Goal: Task Accomplishment & Management: Use online tool/utility

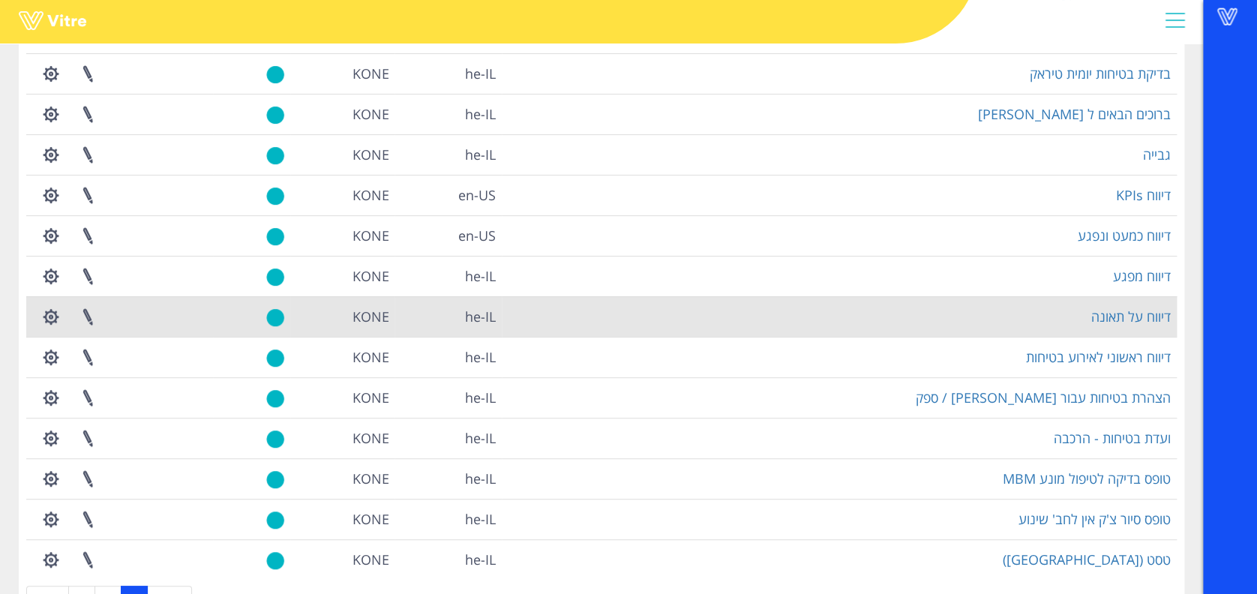
scroll to position [269, 0]
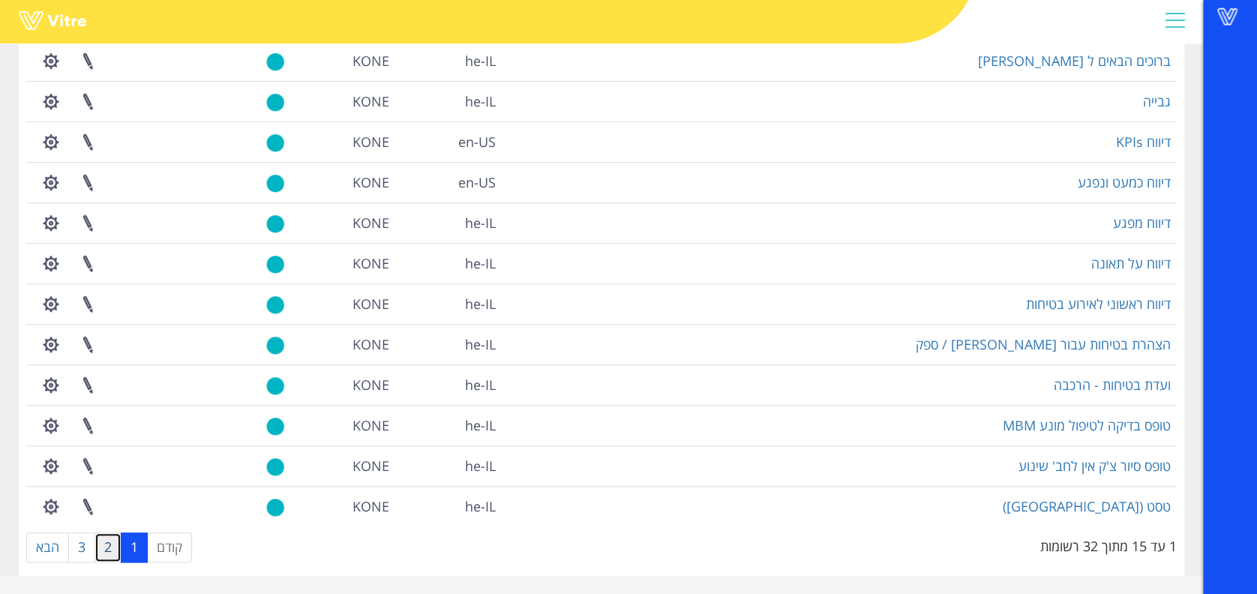
click at [108, 550] on link "2" at bounding box center [107, 547] width 27 height 30
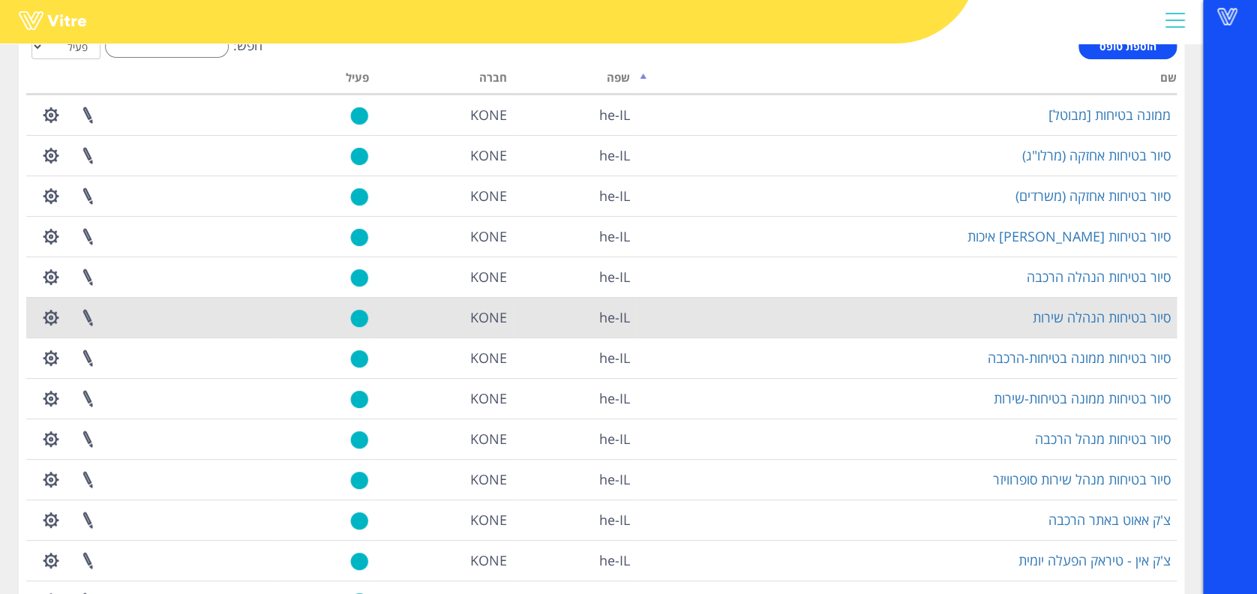
scroll to position [0, 0]
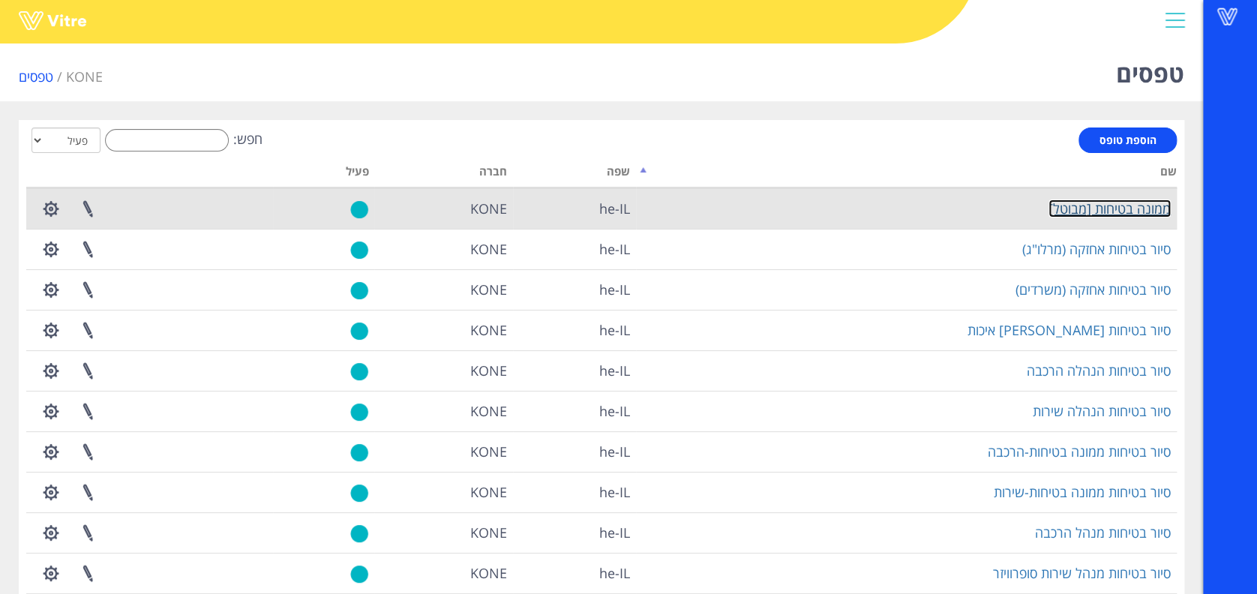
click at [1110, 202] on link "ממונה בטיחות [מבוטל]" at bounding box center [1109, 208] width 122 height 18
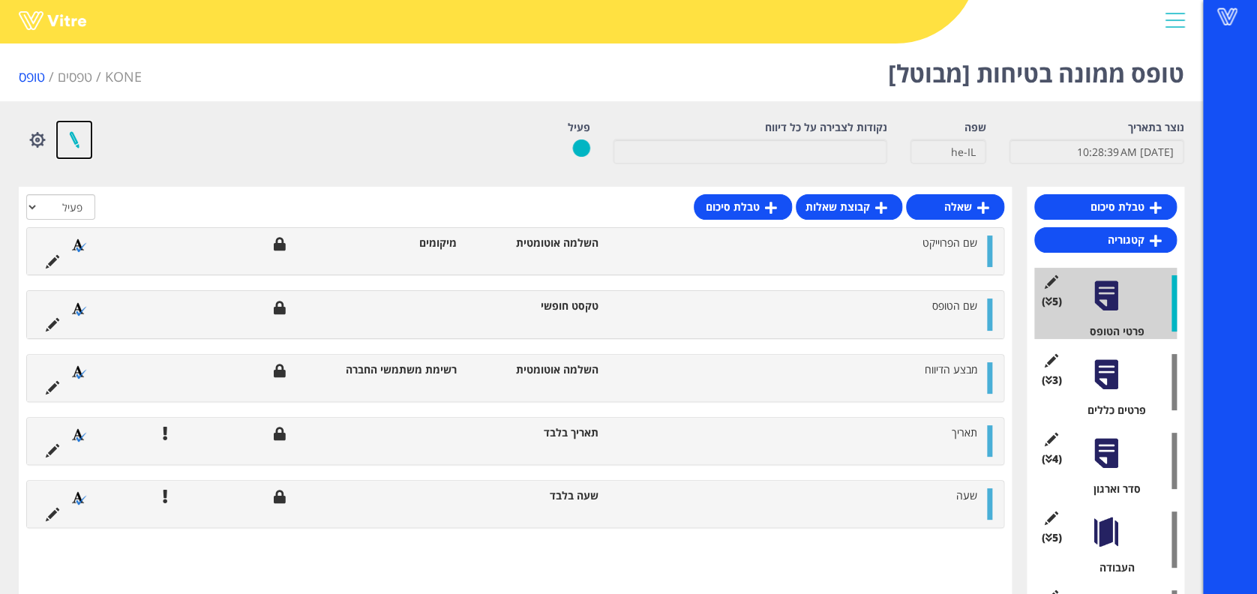
click at [67, 151] on link at bounding box center [73, 140] width 37 height 40
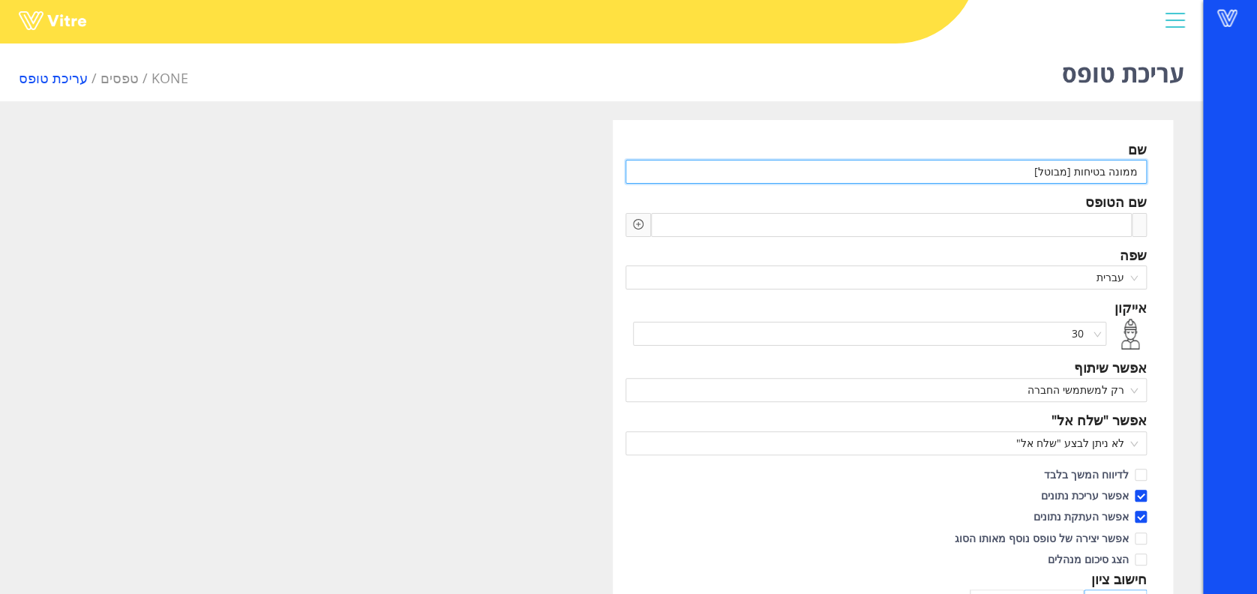
click at [1027, 178] on input "ממונה בטיחות [מבוטל]" at bounding box center [885, 172] width 521 height 24
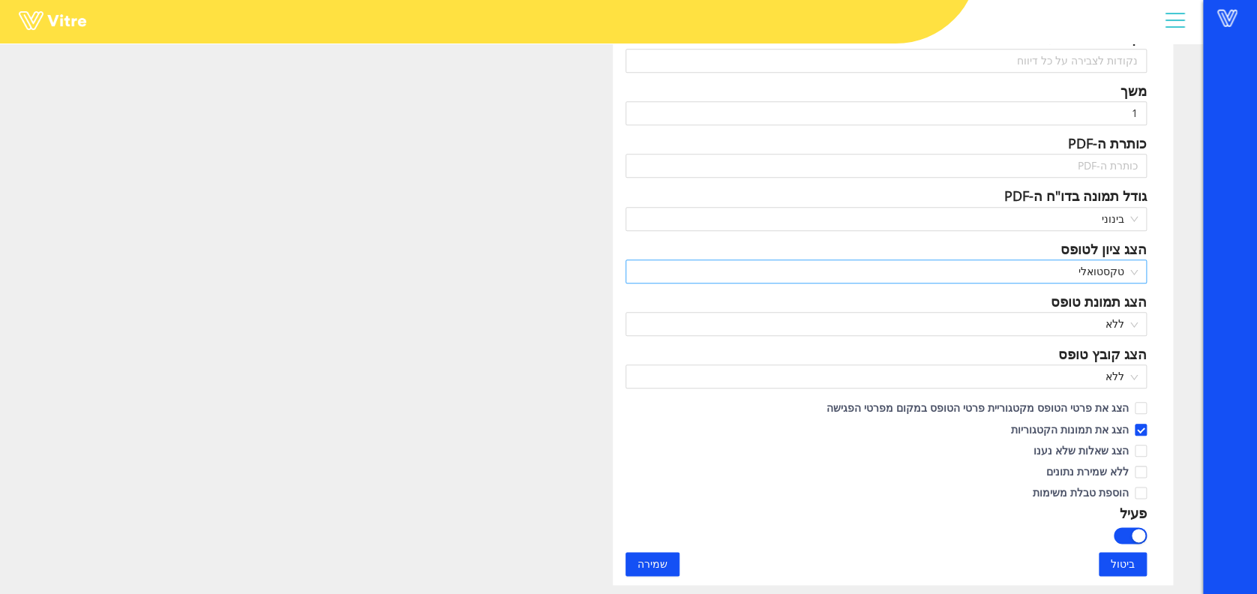
scroll to position [600, 0]
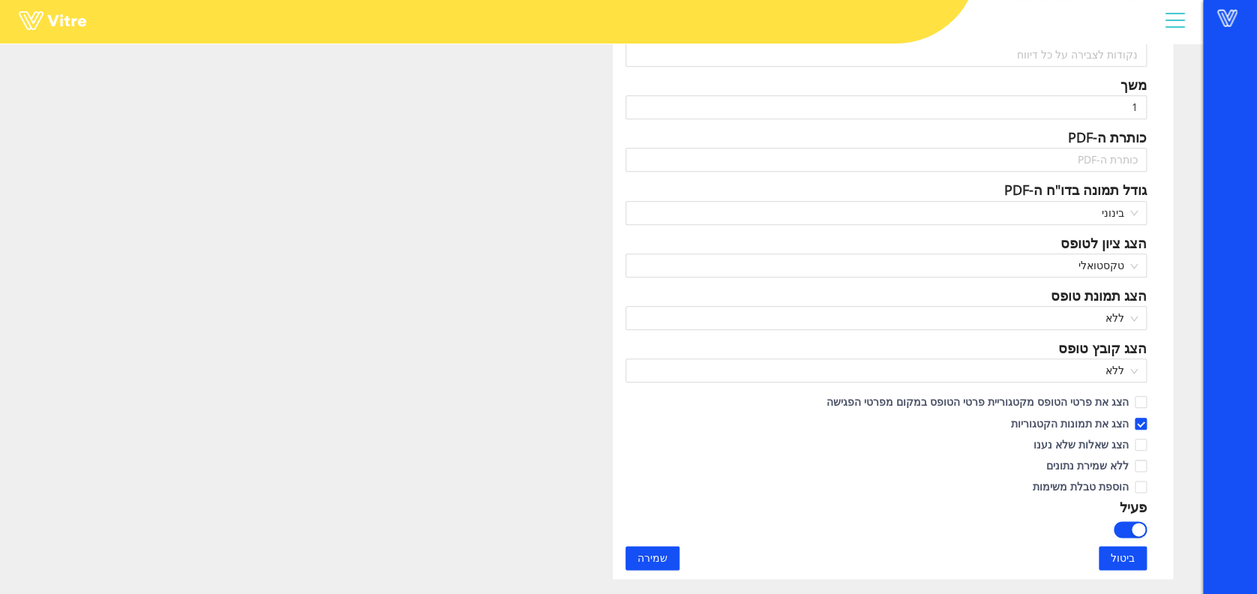
type input "P.T.P - Pre Task Plan"
click at [658, 564] on span "שמירה" at bounding box center [652, 558] width 30 height 16
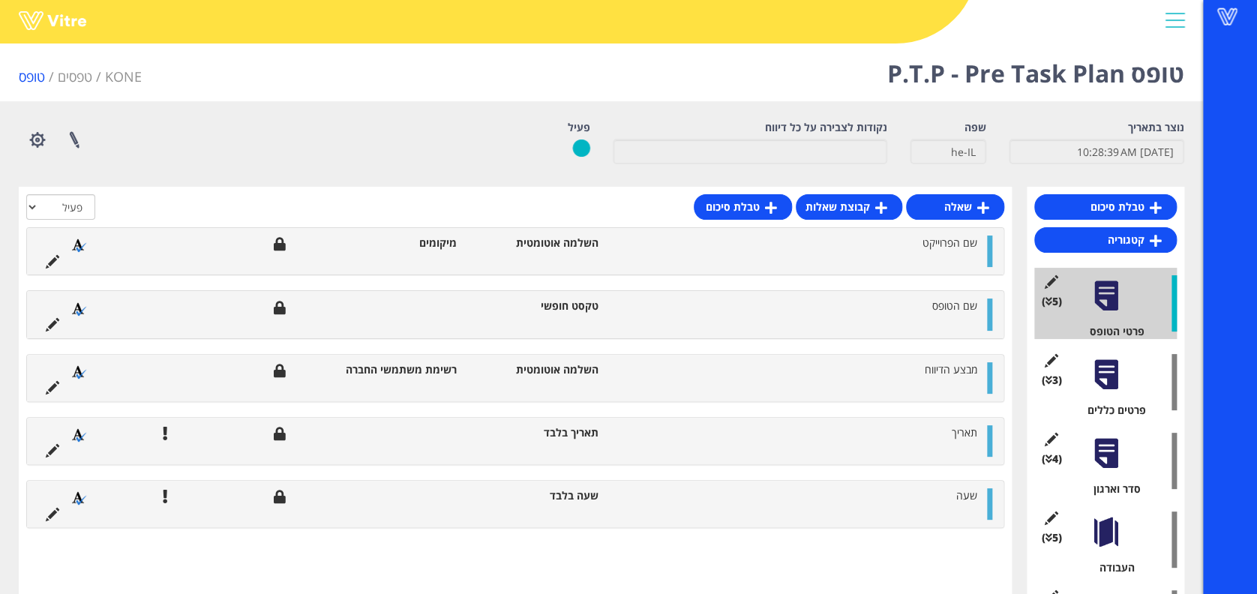
click at [1110, 373] on div at bounding box center [1106, 375] width 34 height 34
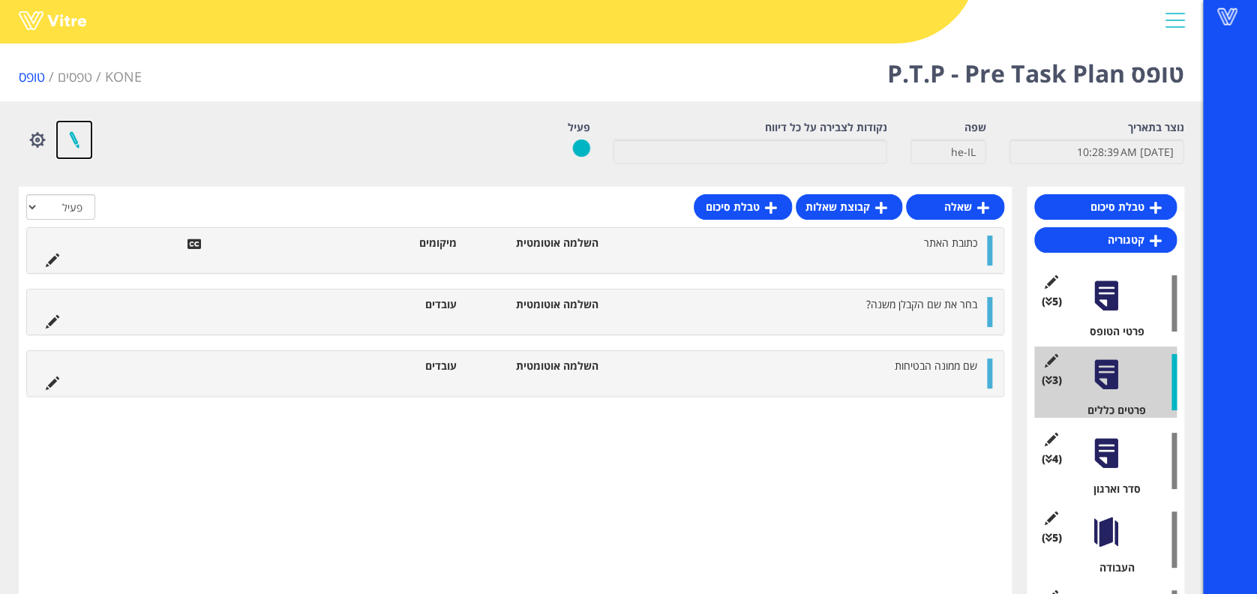
click at [81, 138] on link at bounding box center [73, 140] width 37 height 40
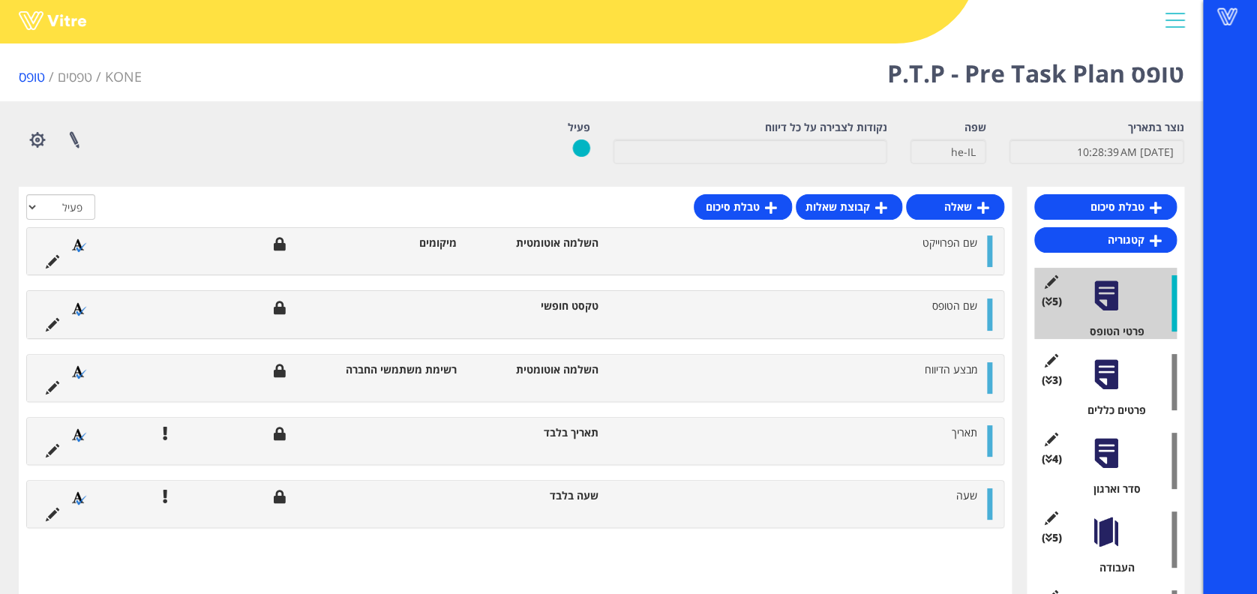
click at [1089, 391] on div "(3 ) פרטים כללים" at bounding box center [1105, 381] width 142 height 71
click at [1092, 376] on div at bounding box center [1106, 375] width 34 height 34
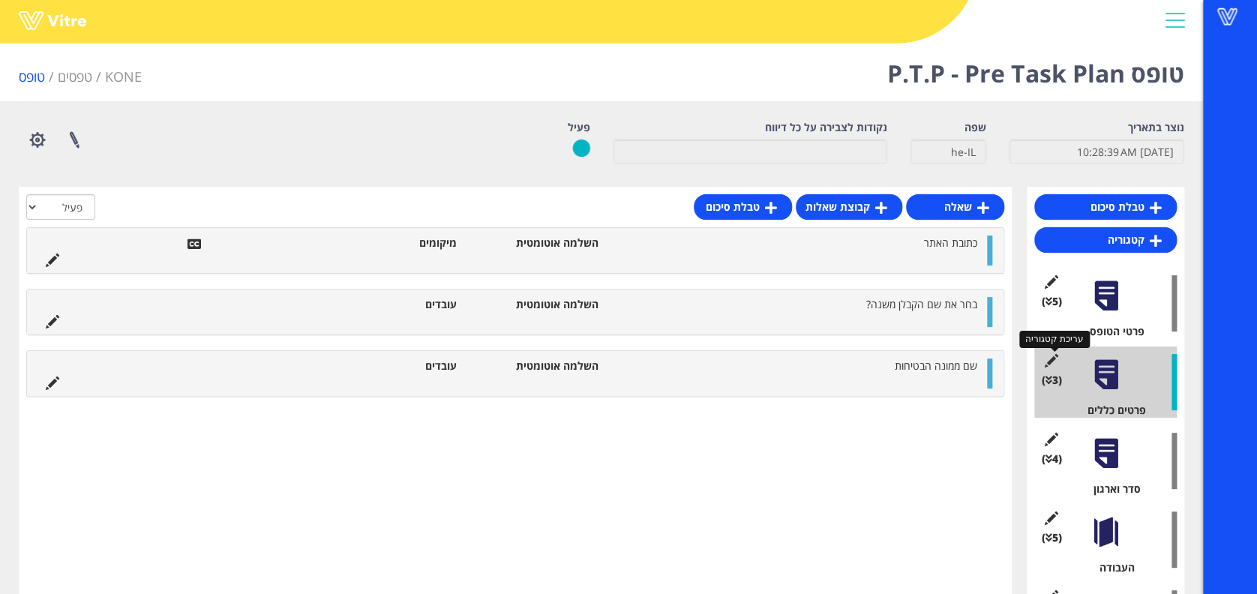
click at [1041, 361] on icon at bounding box center [1050, 360] width 19 height 13
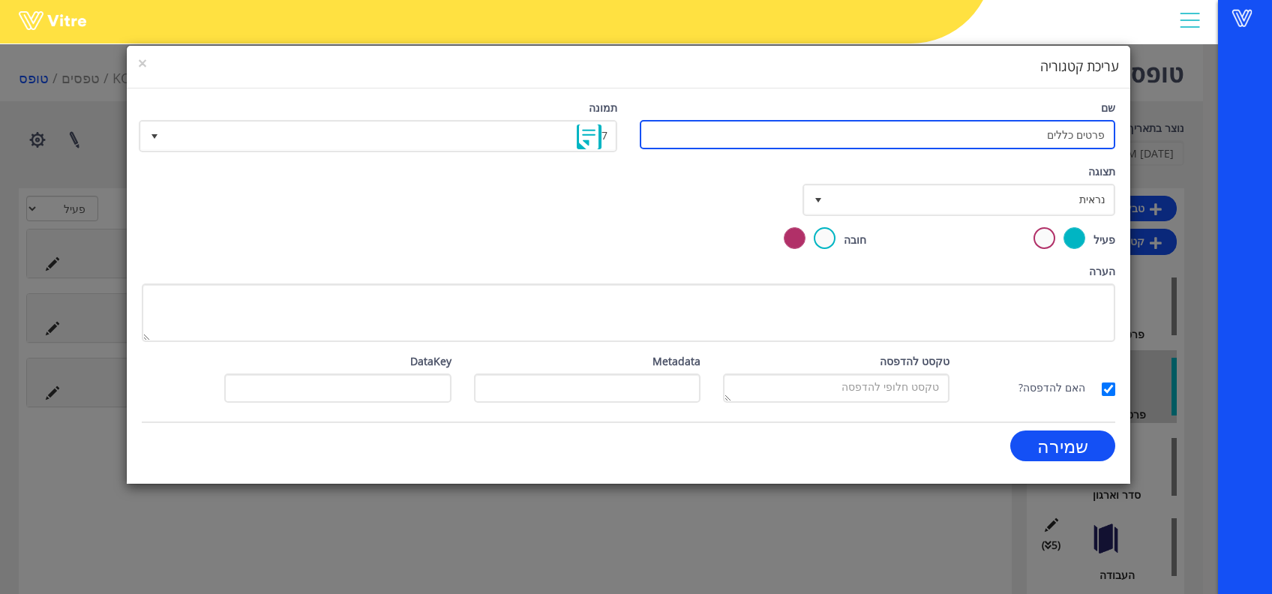
click at [786, 133] on input "פרטים כללים" at bounding box center [877, 134] width 475 height 29
type input "v"
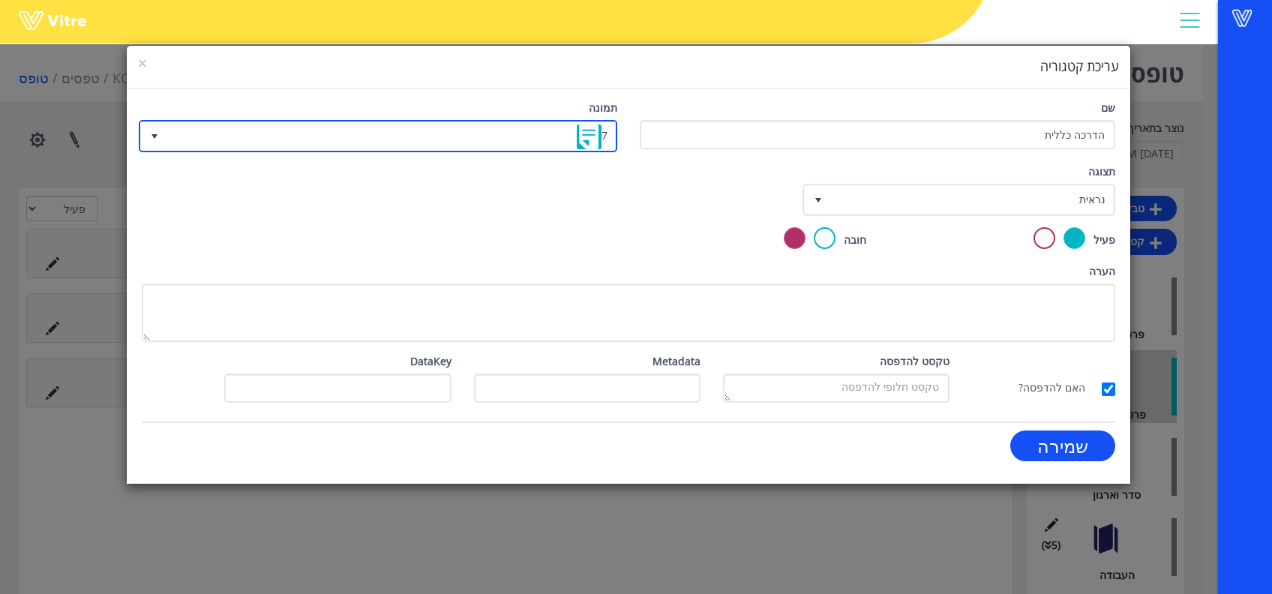
click at [434, 135] on span "7" at bounding box center [391, 135] width 448 height 27
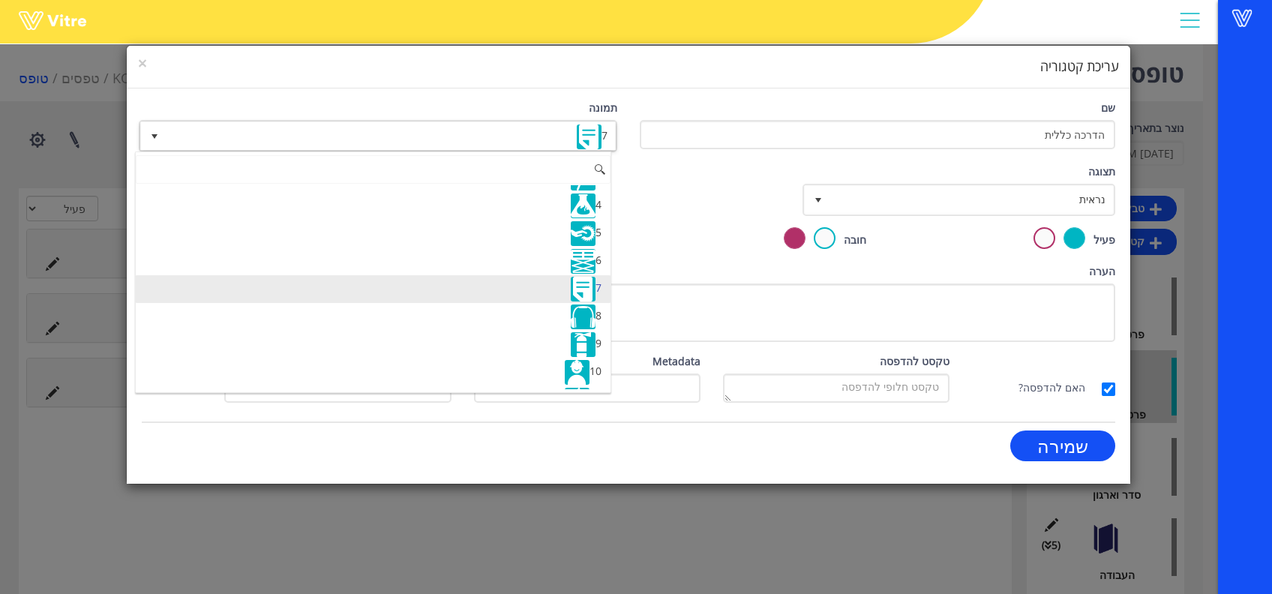
scroll to position [100, 0]
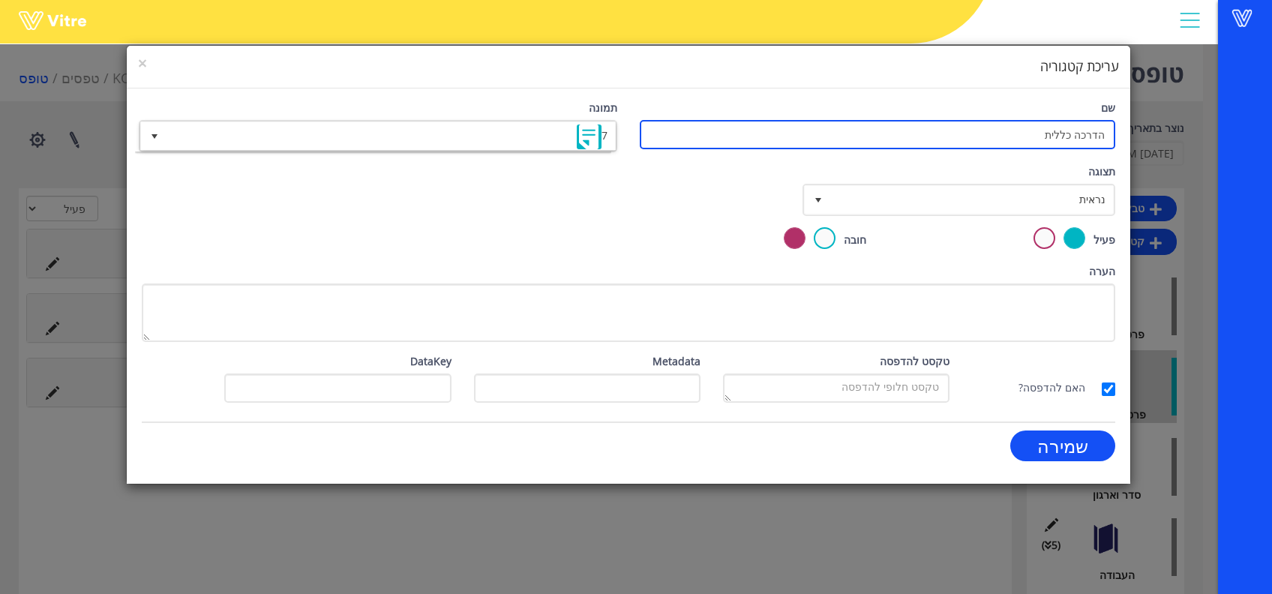
click at [1077, 144] on input "הדרכה כללית" at bounding box center [877, 134] width 475 height 29
type input "הדרכת סיכונים כללית"
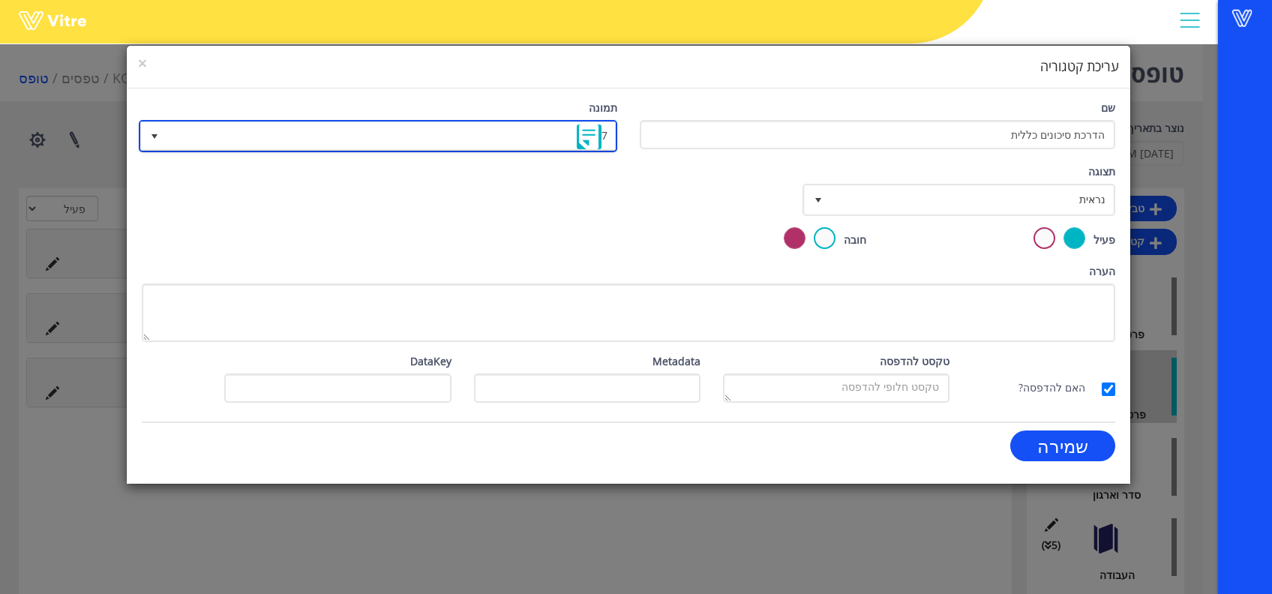
click at [553, 142] on span "7" at bounding box center [391, 135] width 448 height 27
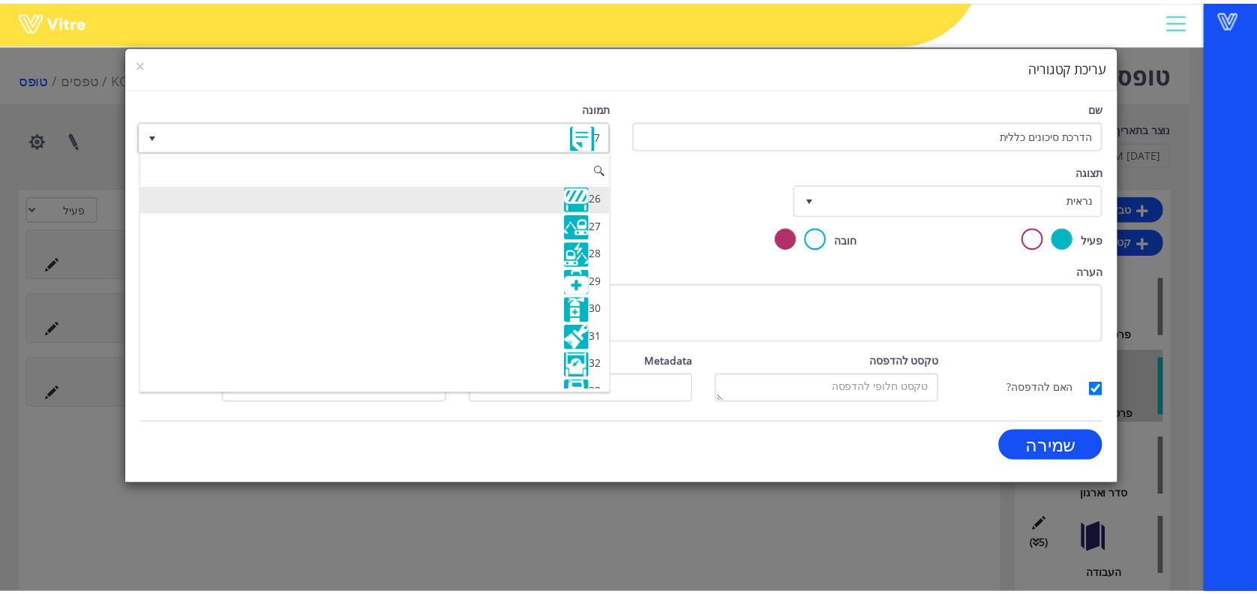
scroll to position [600, 0]
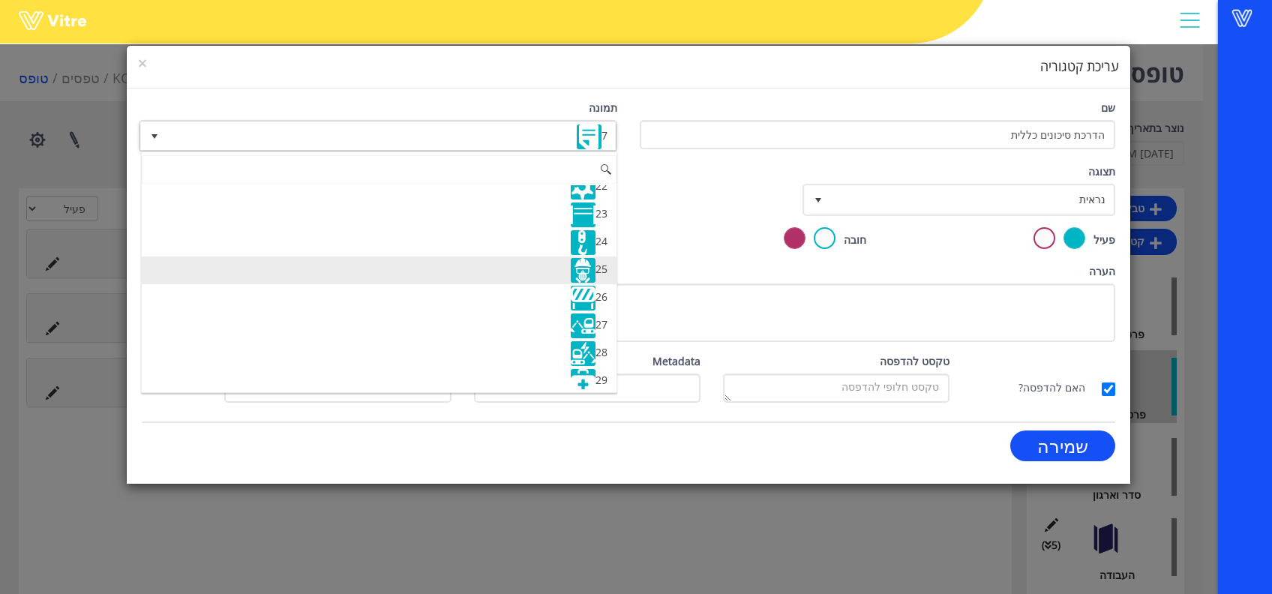
click at [432, 258] on li "25" at bounding box center [379, 270] width 475 height 28
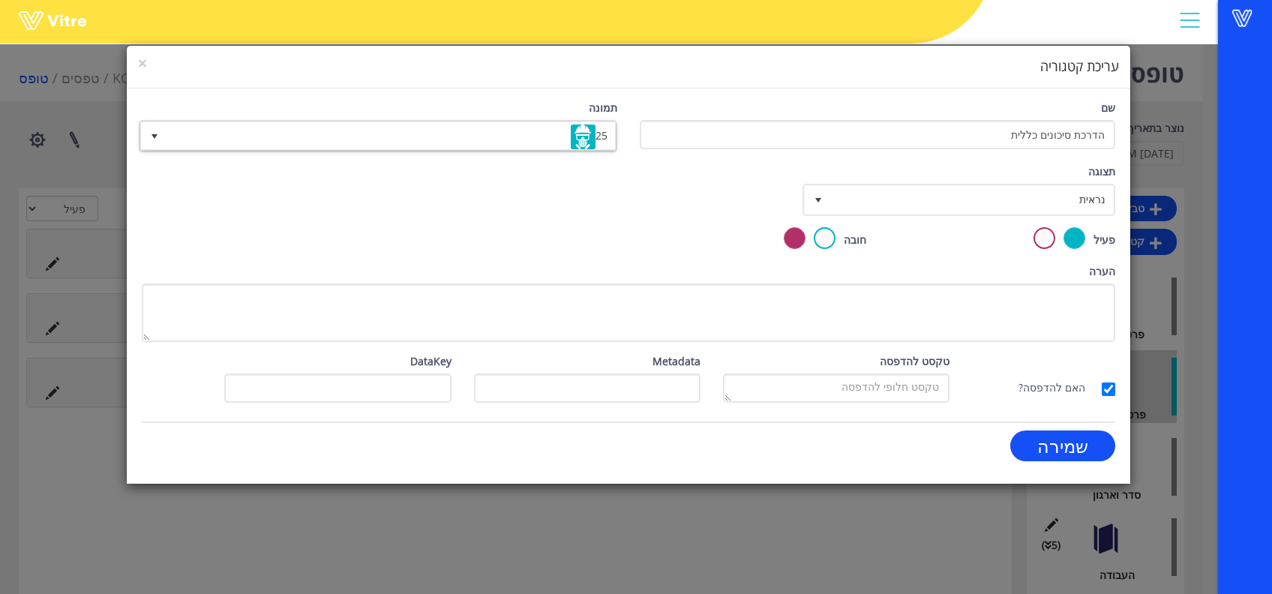
click at [1101, 462] on div "שמירה" at bounding box center [877, 451] width 498 height 42
click at [1082, 458] on input "שמירה" at bounding box center [1062, 445] width 105 height 31
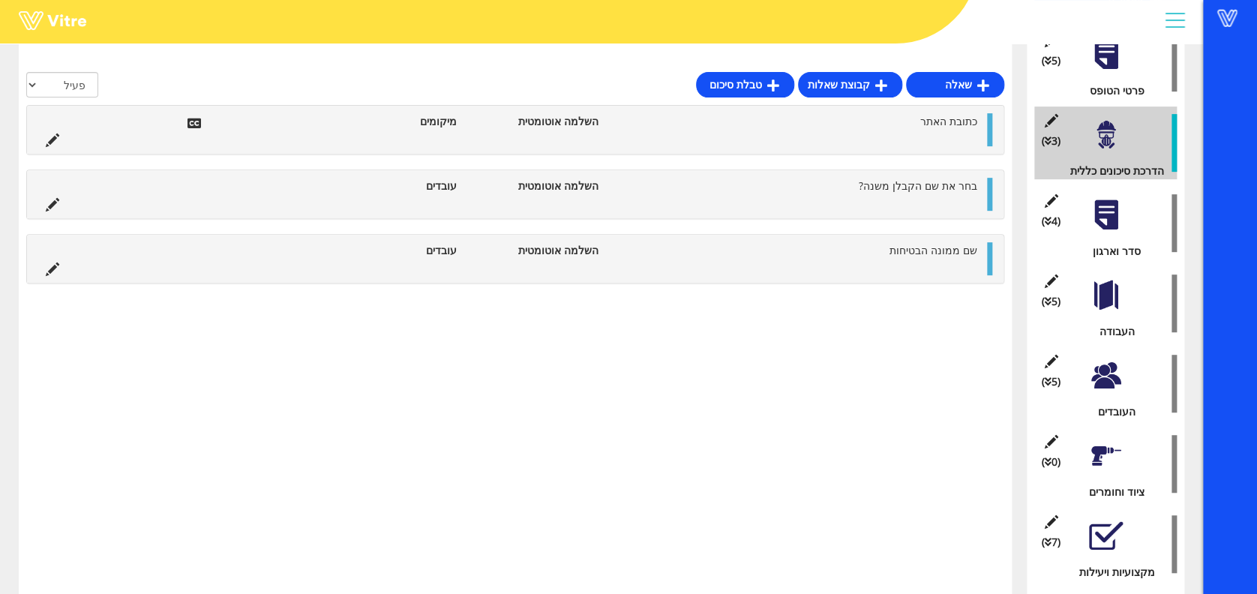
scroll to position [244, 0]
click at [1096, 221] on div at bounding box center [1106, 214] width 34 height 34
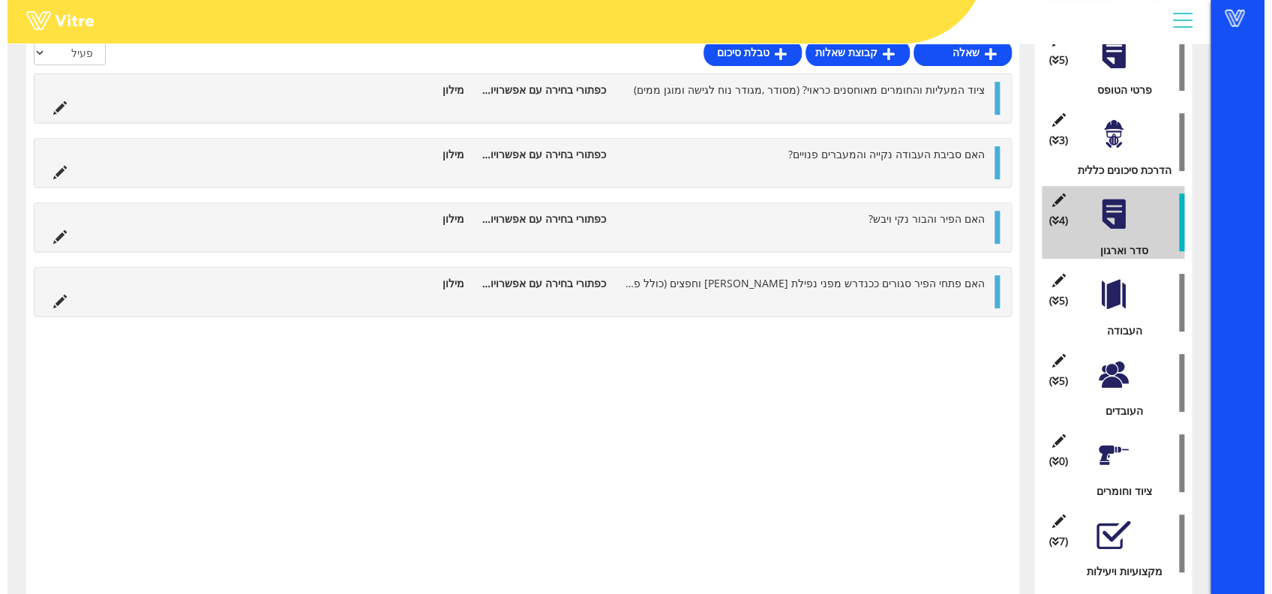
scroll to position [0, 0]
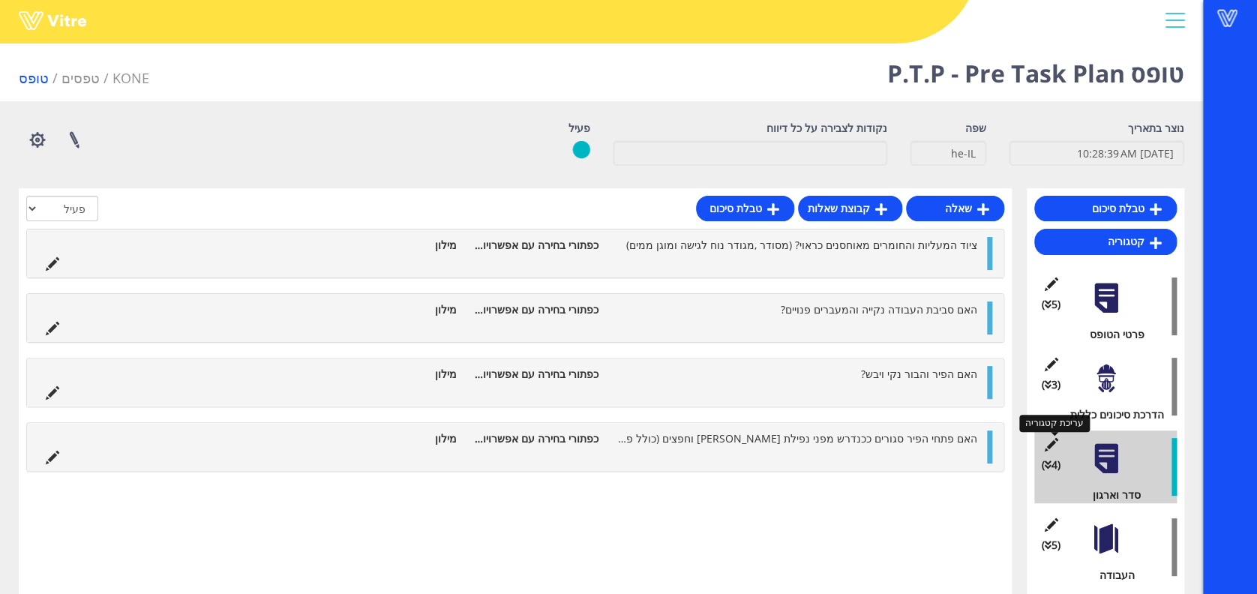
click at [1054, 444] on icon at bounding box center [1050, 444] width 19 height 13
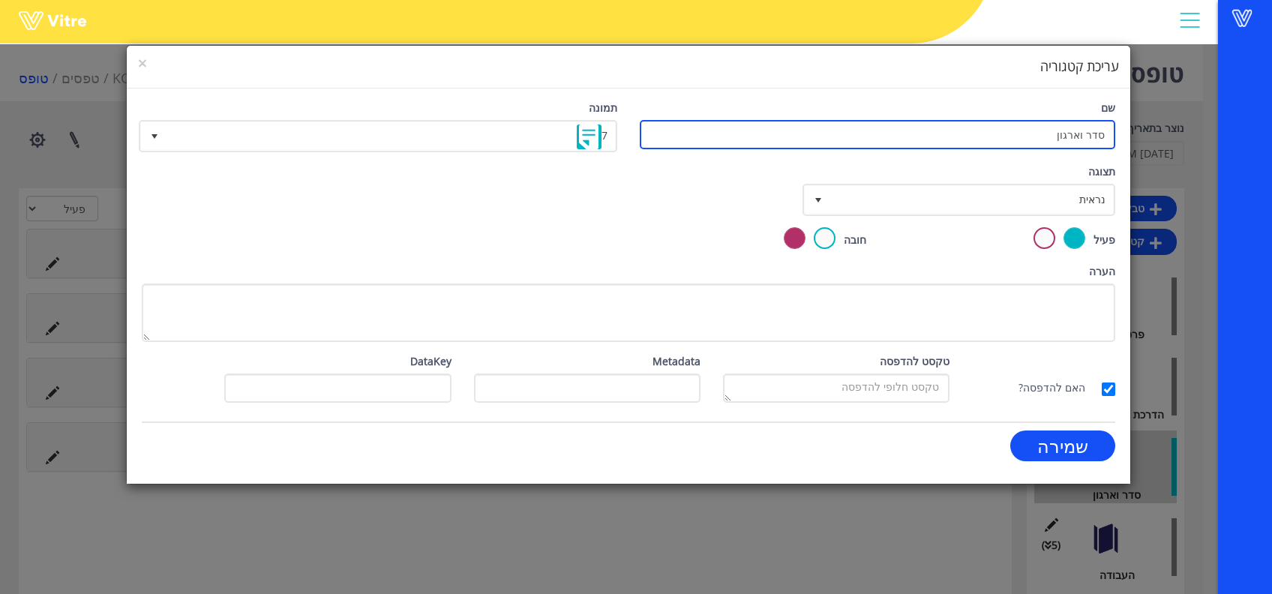
click at [1047, 138] on input "סדר וארגון" at bounding box center [877, 134] width 475 height 29
type input "הדרכת סיכונים כללית"
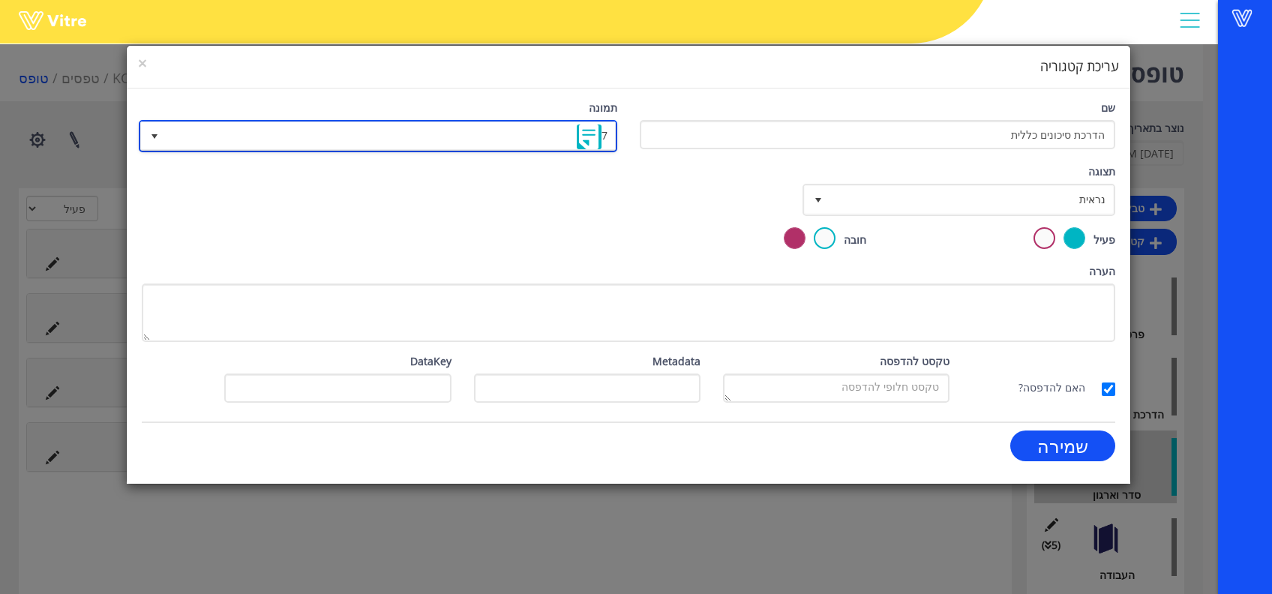
click at [582, 136] on img at bounding box center [589, 136] width 25 height 25
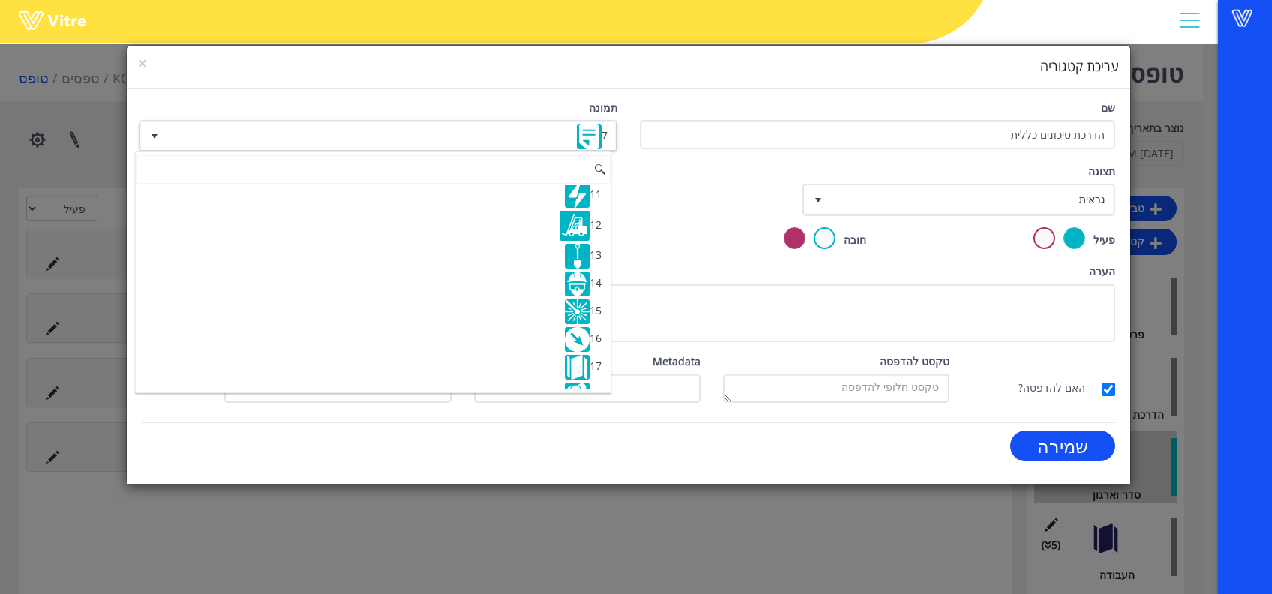
scroll to position [300, 0]
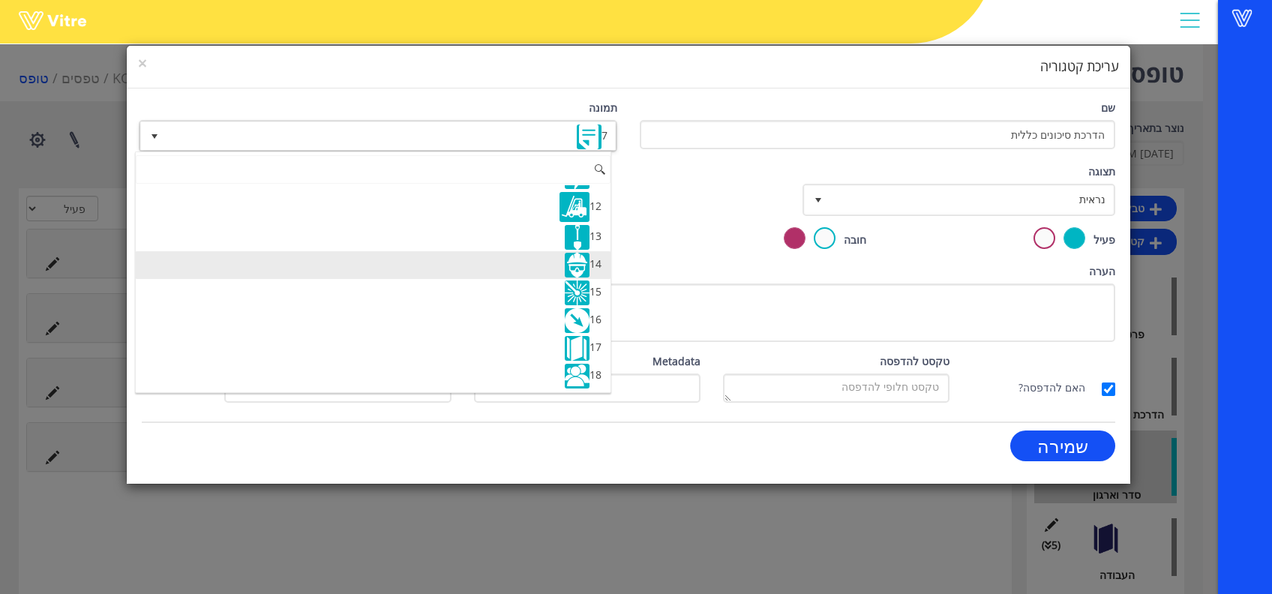
click at [418, 255] on li "14" at bounding box center [373, 265] width 475 height 28
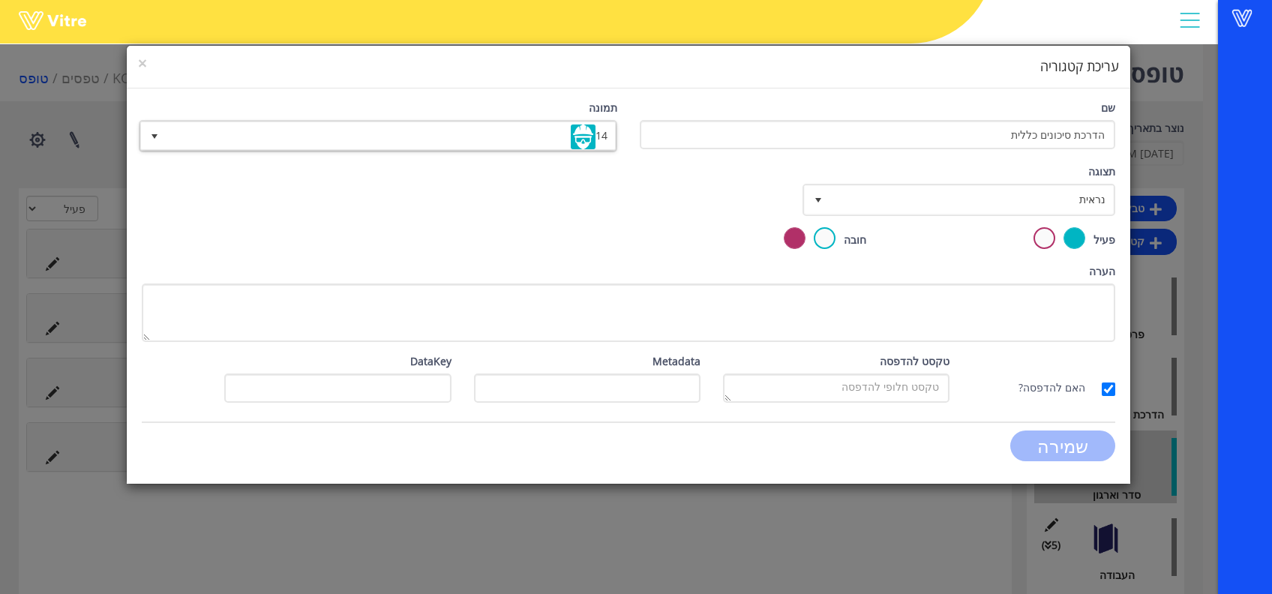
click at [1072, 454] on input "שמירה" at bounding box center [1062, 445] width 105 height 31
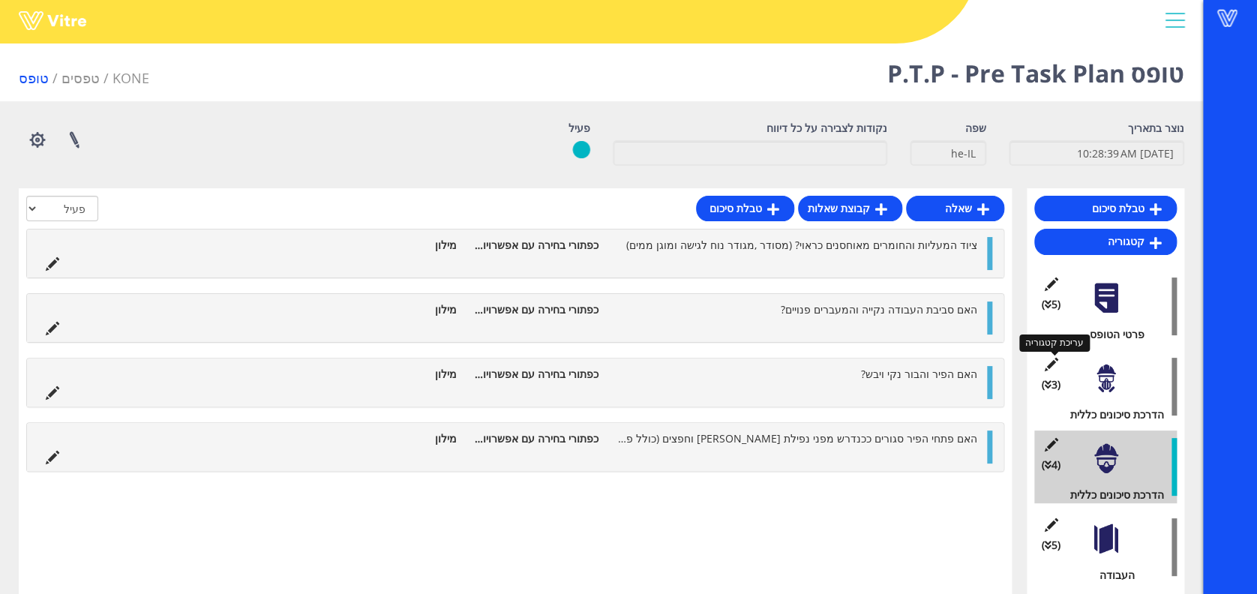
click at [1055, 361] on icon at bounding box center [1050, 364] width 19 height 13
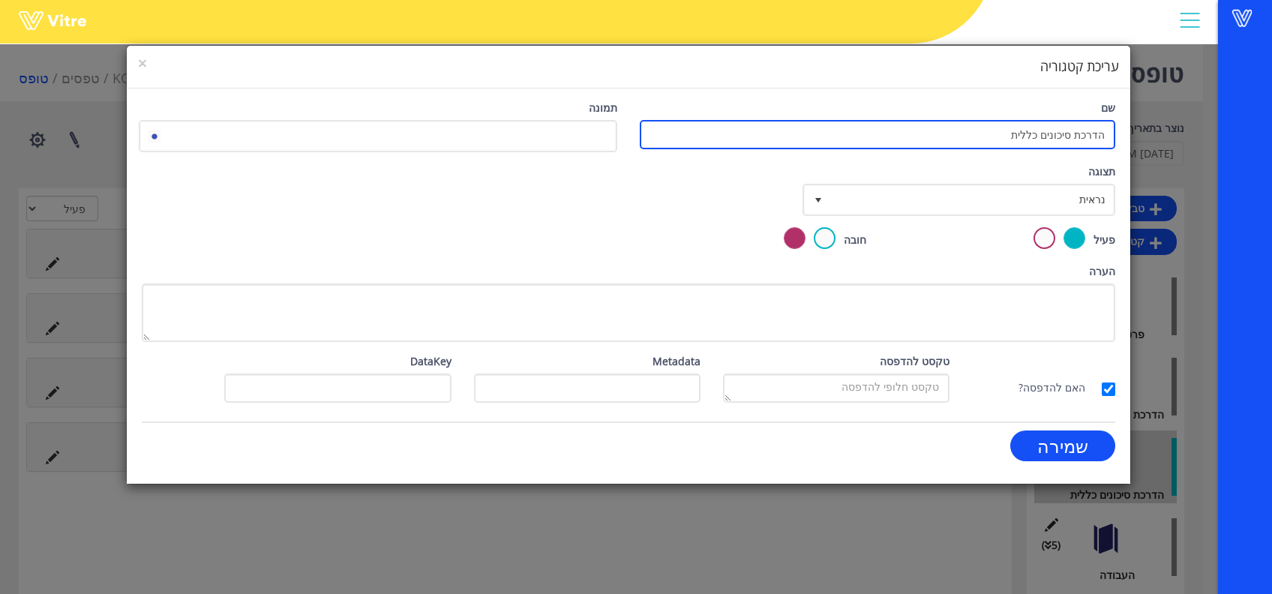
click at [999, 134] on input "הדרכת סיכונים כללית" at bounding box center [877, 134] width 475 height 29
type input "פרטי האתר"
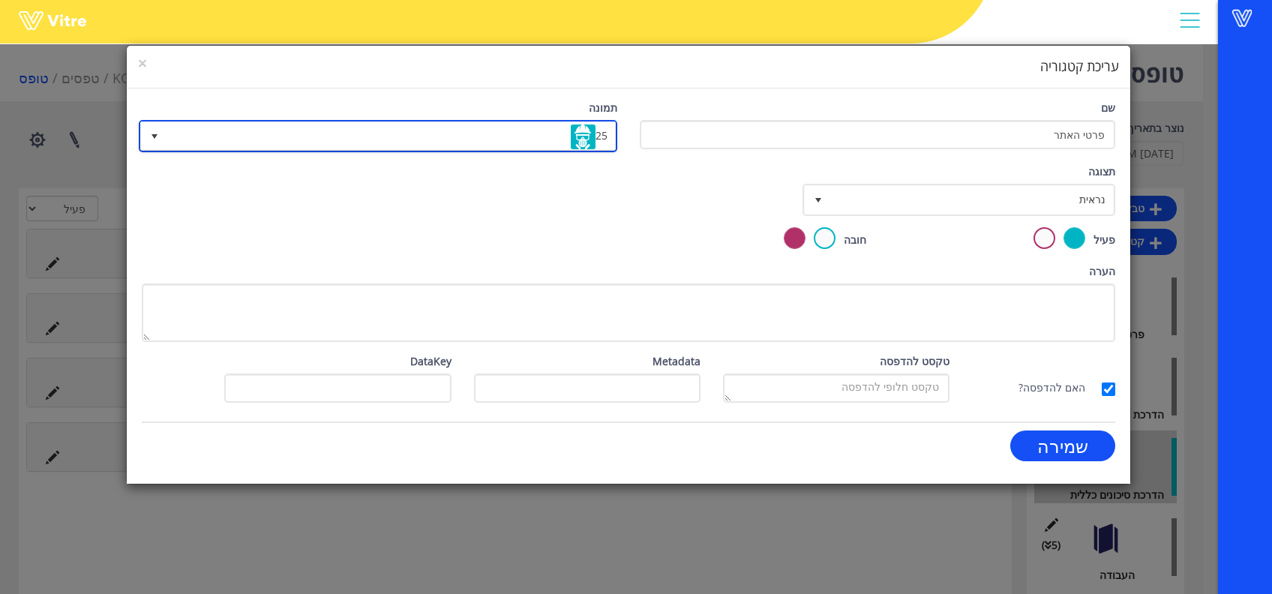
click at [563, 137] on span "25" at bounding box center [391, 135] width 448 height 27
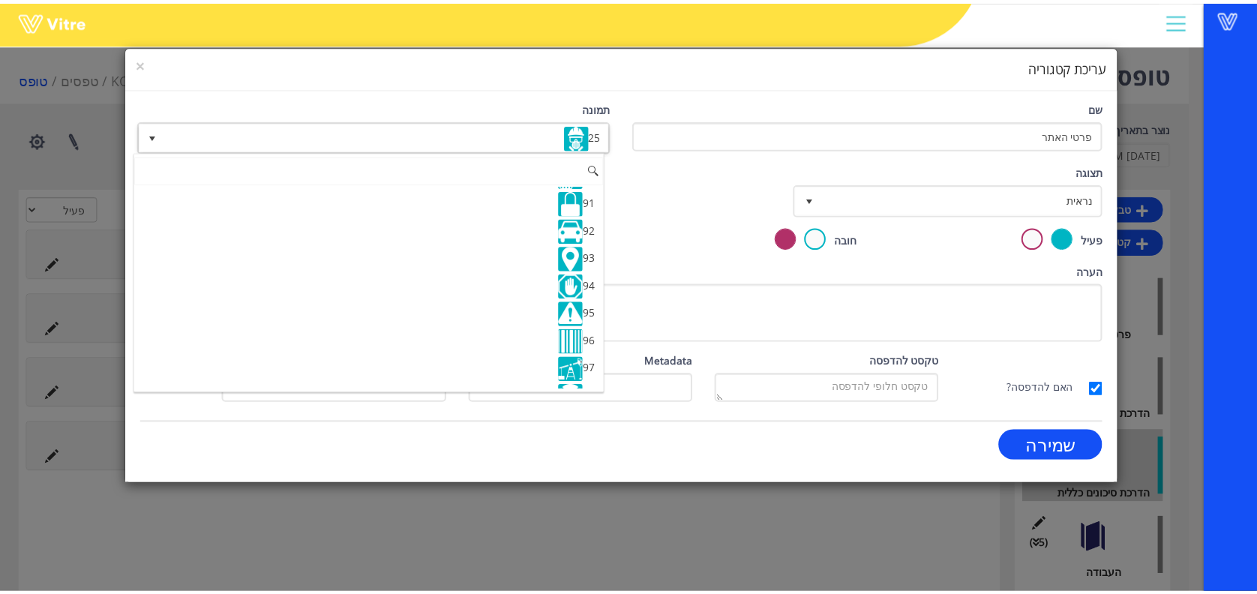
scroll to position [2499, 0]
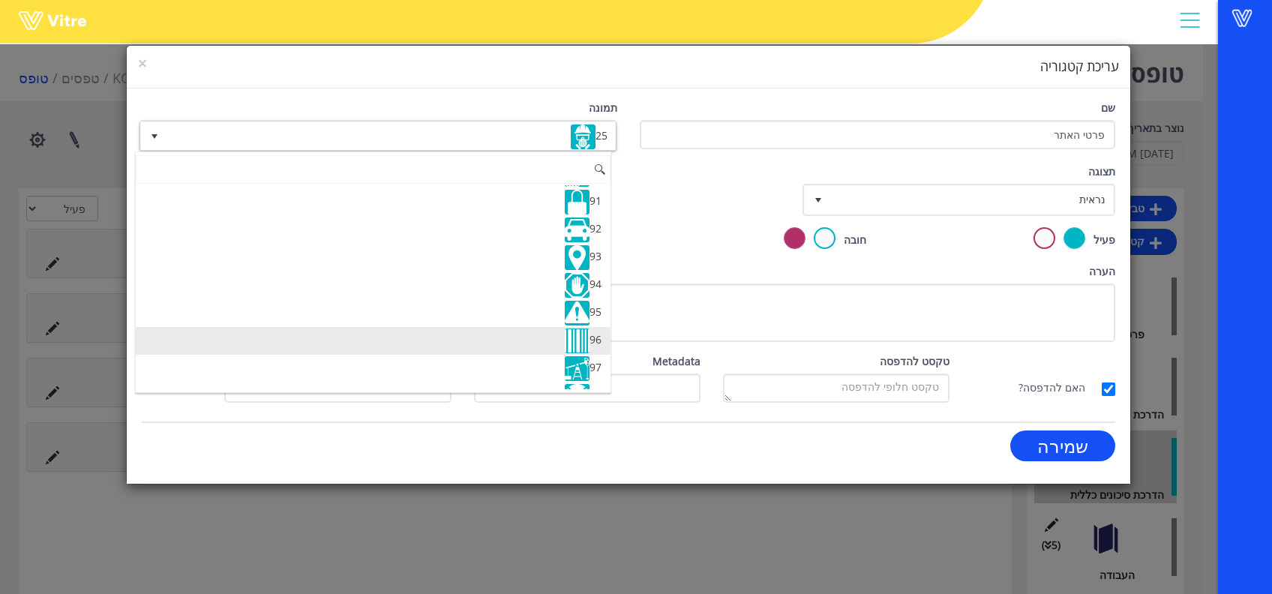
click at [414, 327] on li "96" at bounding box center [373, 341] width 475 height 28
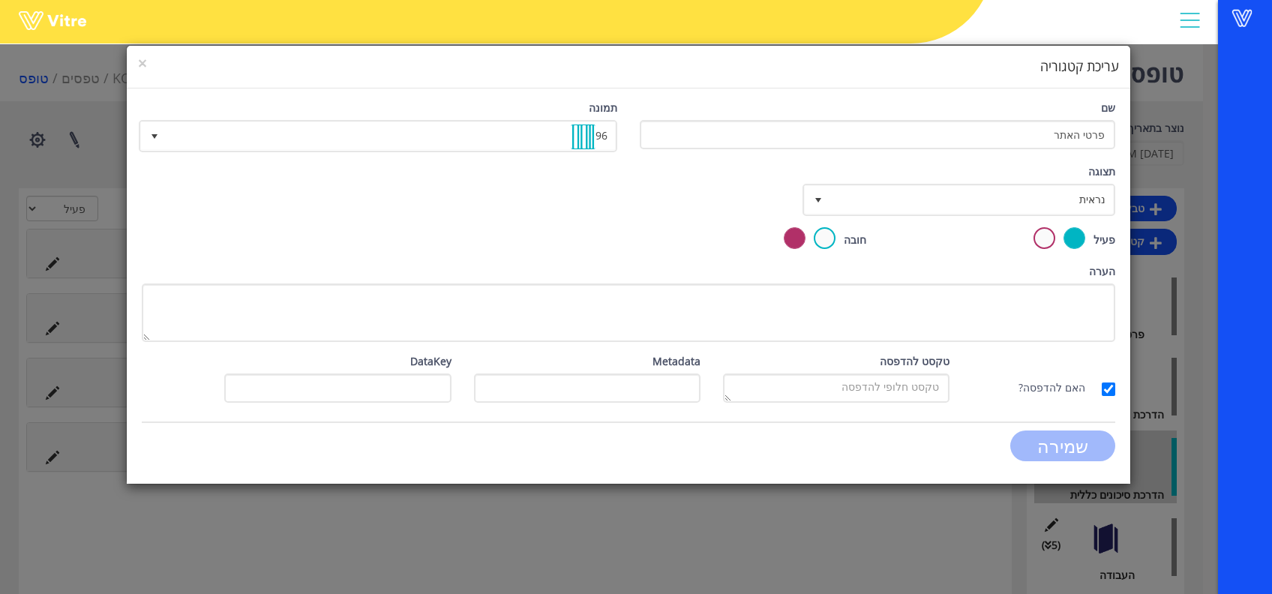
click at [1092, 444] on input "שמירה" at bounding box center [1062, 445] width 105 height 31
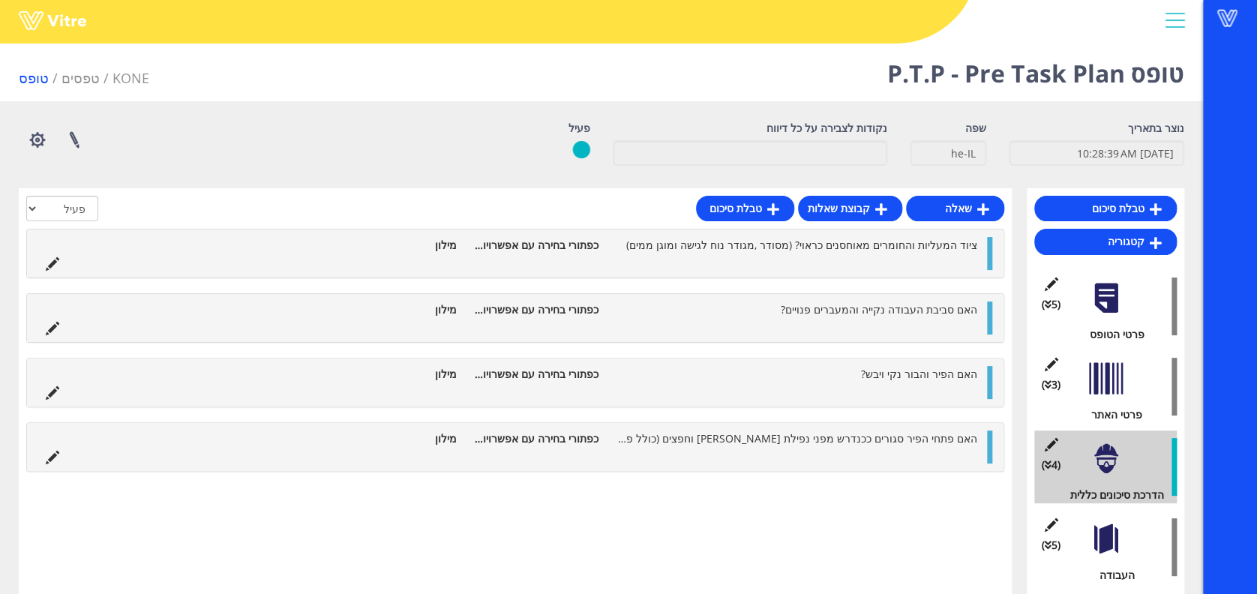
click at [1120, 377] on div at bounding box center [1106, 378] width 34 height 34
